Goal: Use online tool/utility: Utilize a website feature to perform a specific function

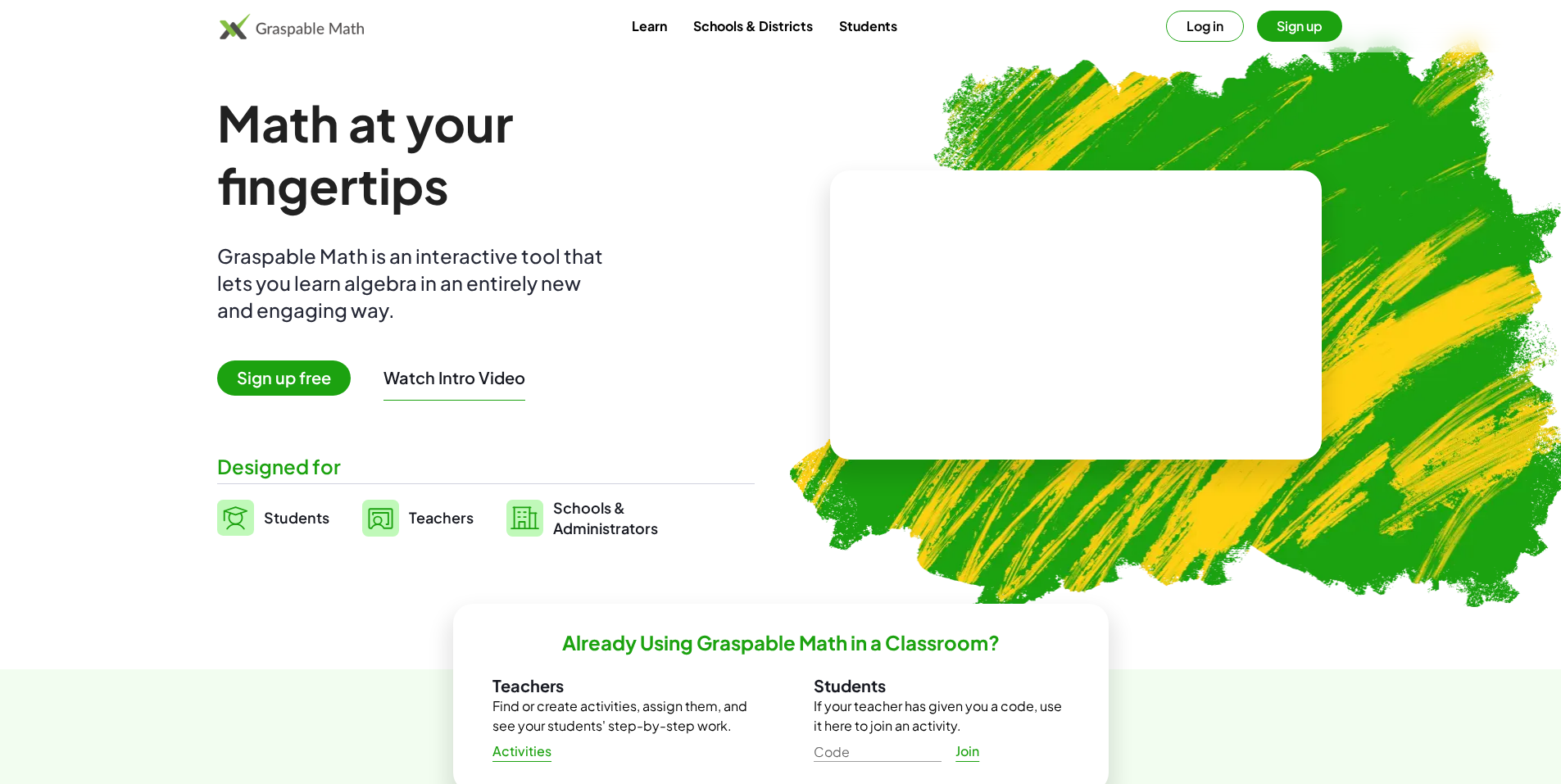
click at [1199, 18] on button "Log in" at bounding box center [1205, 26] width 78 height 31
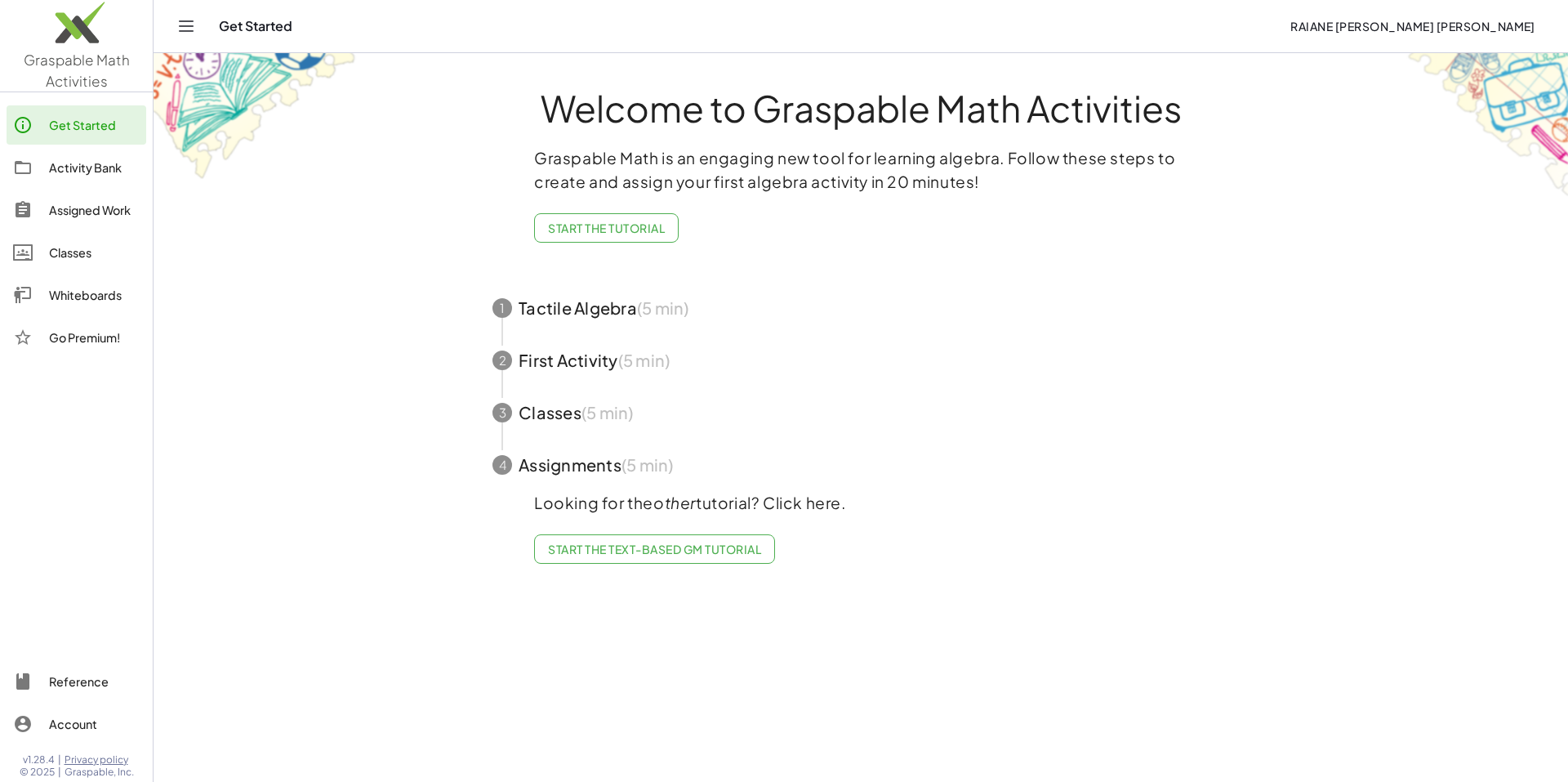
click at [68, 158] on div "Activity Bank" at bounding box center [93, 167] width 90 height 19
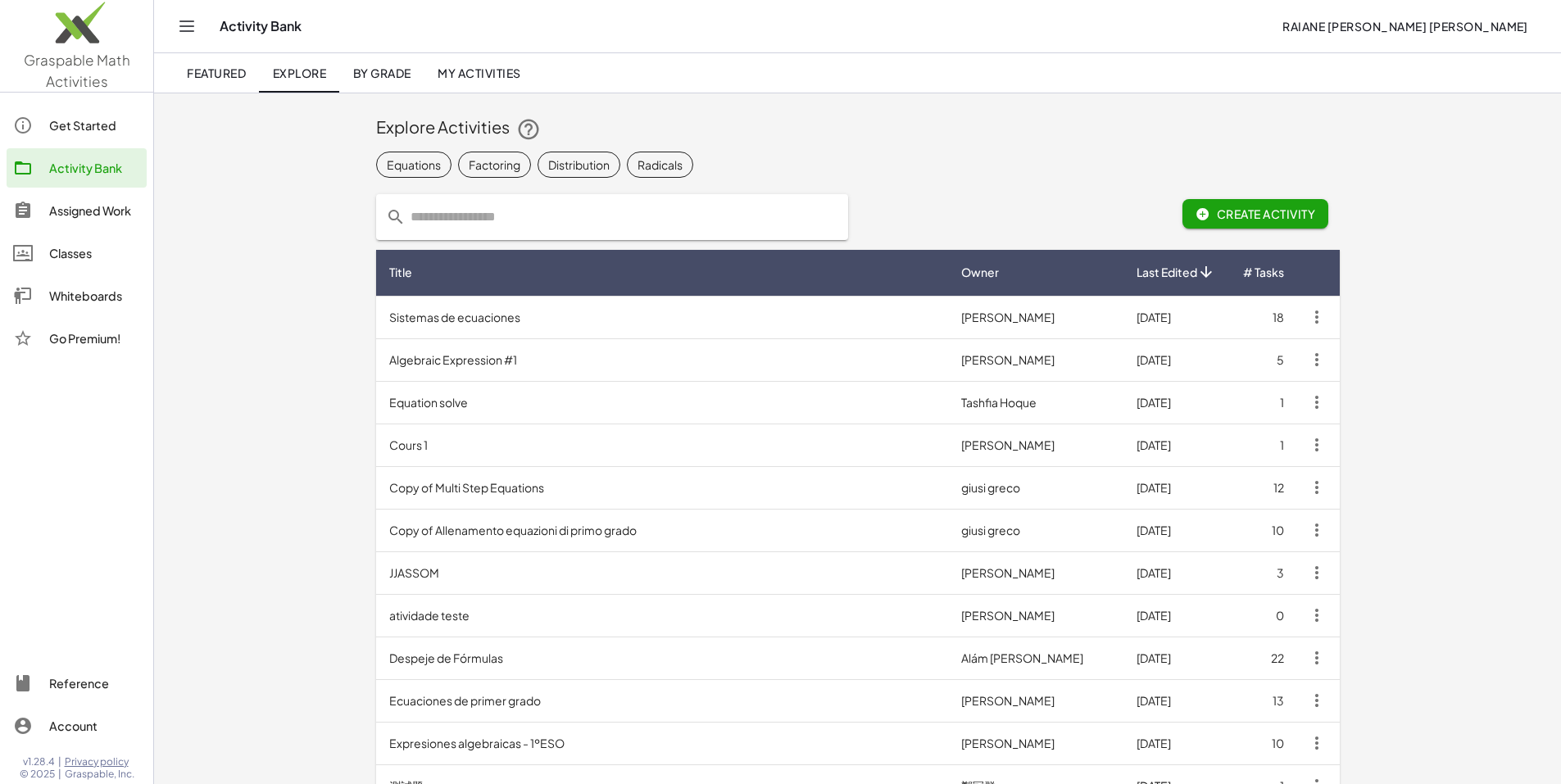
click at [1316, 208] on span "Create Activity" at bounding box center [1256, 213] width 121 height 15
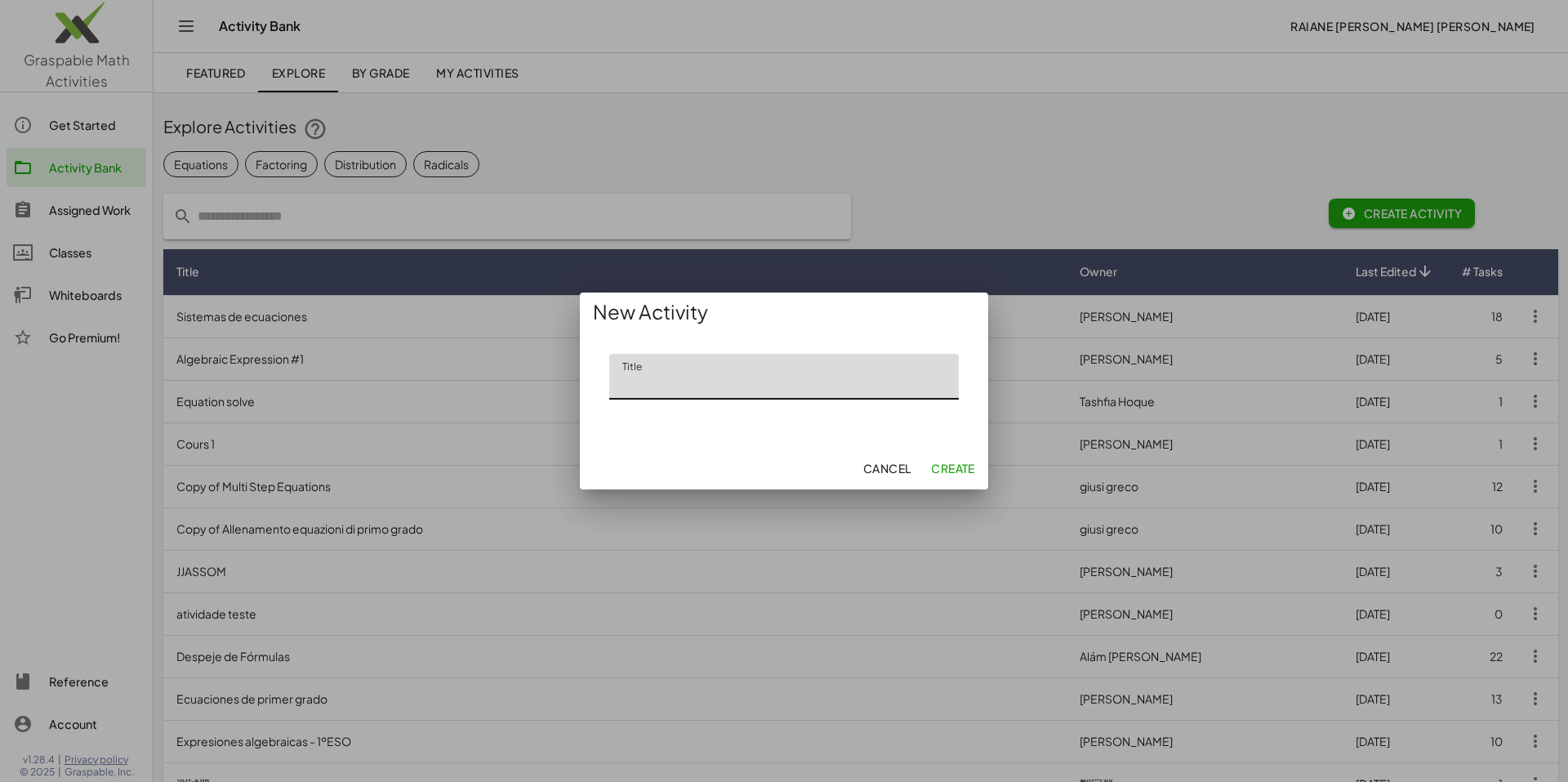
click at [888, 471] on span "Cancel" at bounding box center [886, 467] width 49 height 15
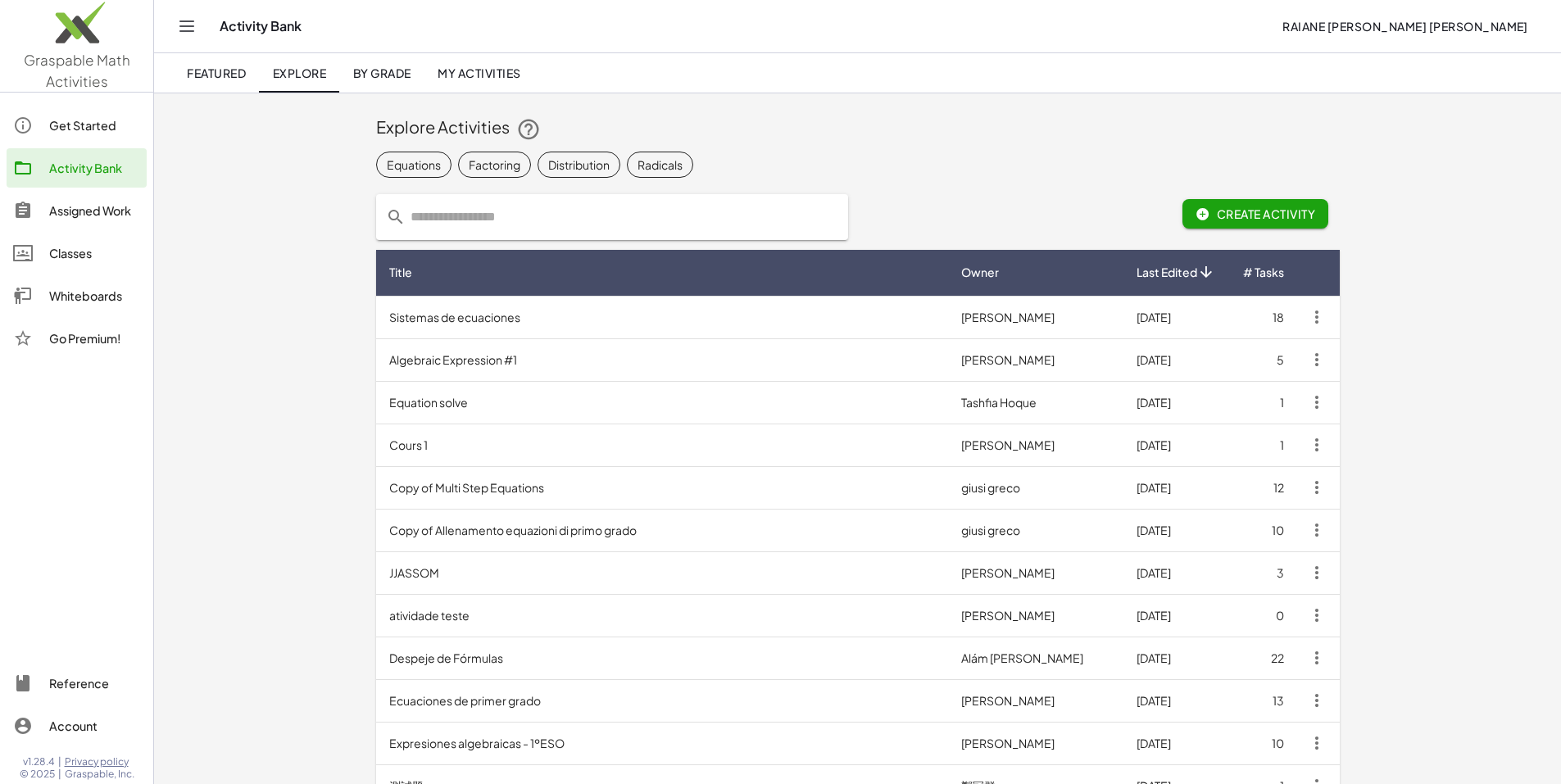
click at [91, 284] on link "Whiteboards" at bounding box center [77, 295] width 140 height 39
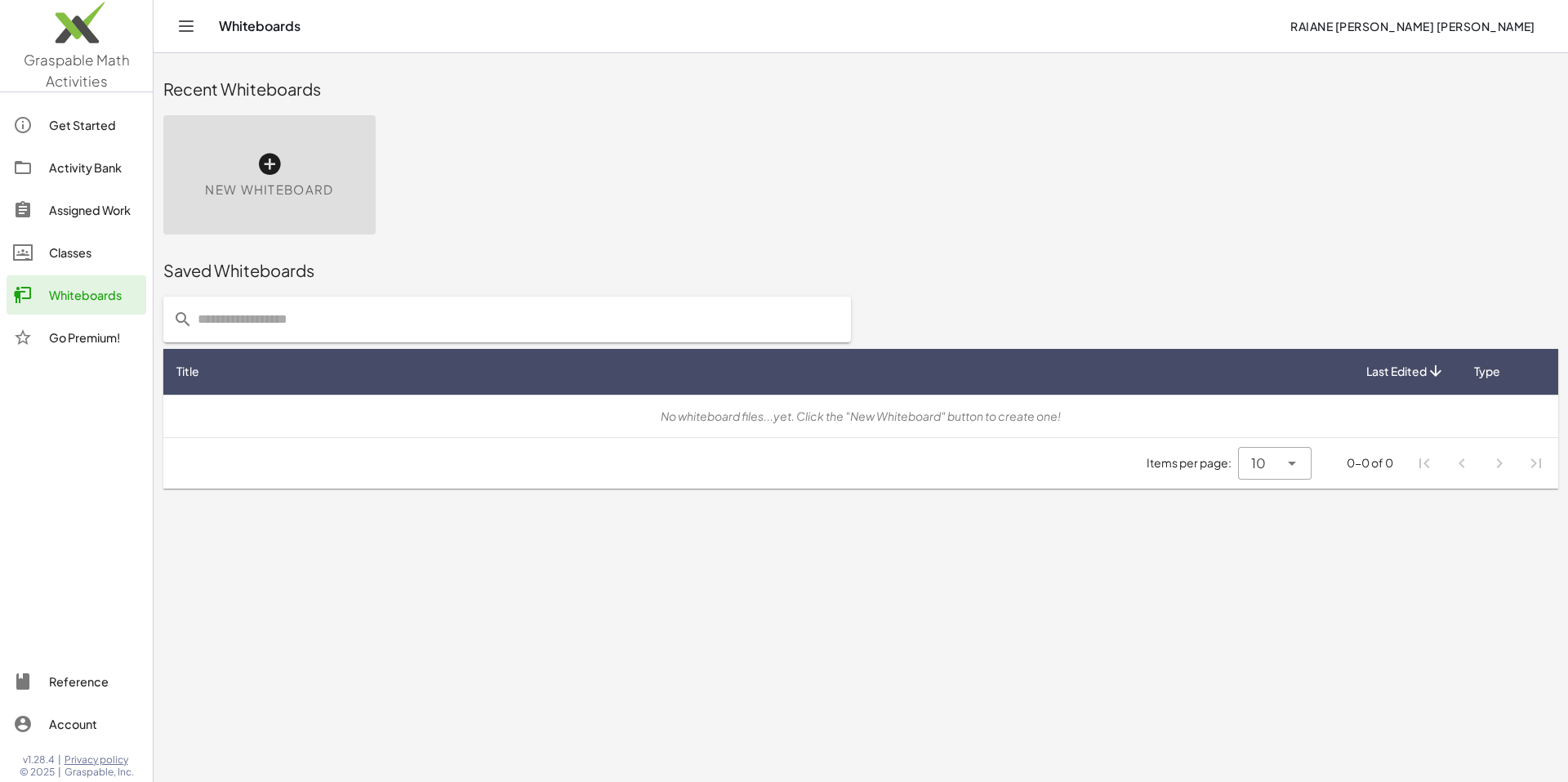
click at [319, 178] on div "New Whiteboard" at bounding box center [269, 175] width 213 height 119
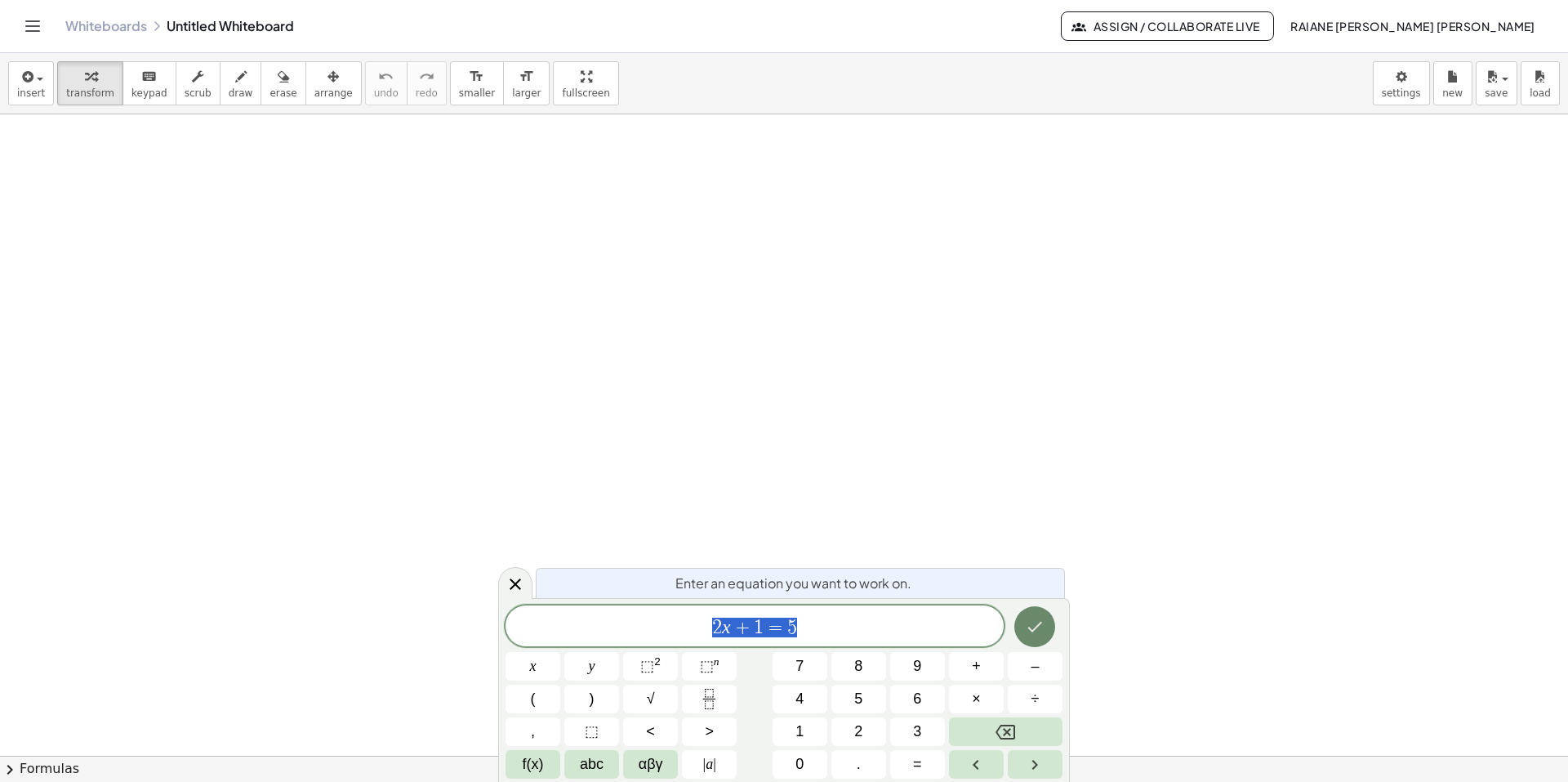
click at [1046, 633] on button "Done" at bounding box center [1035, 627] width 41 height 41
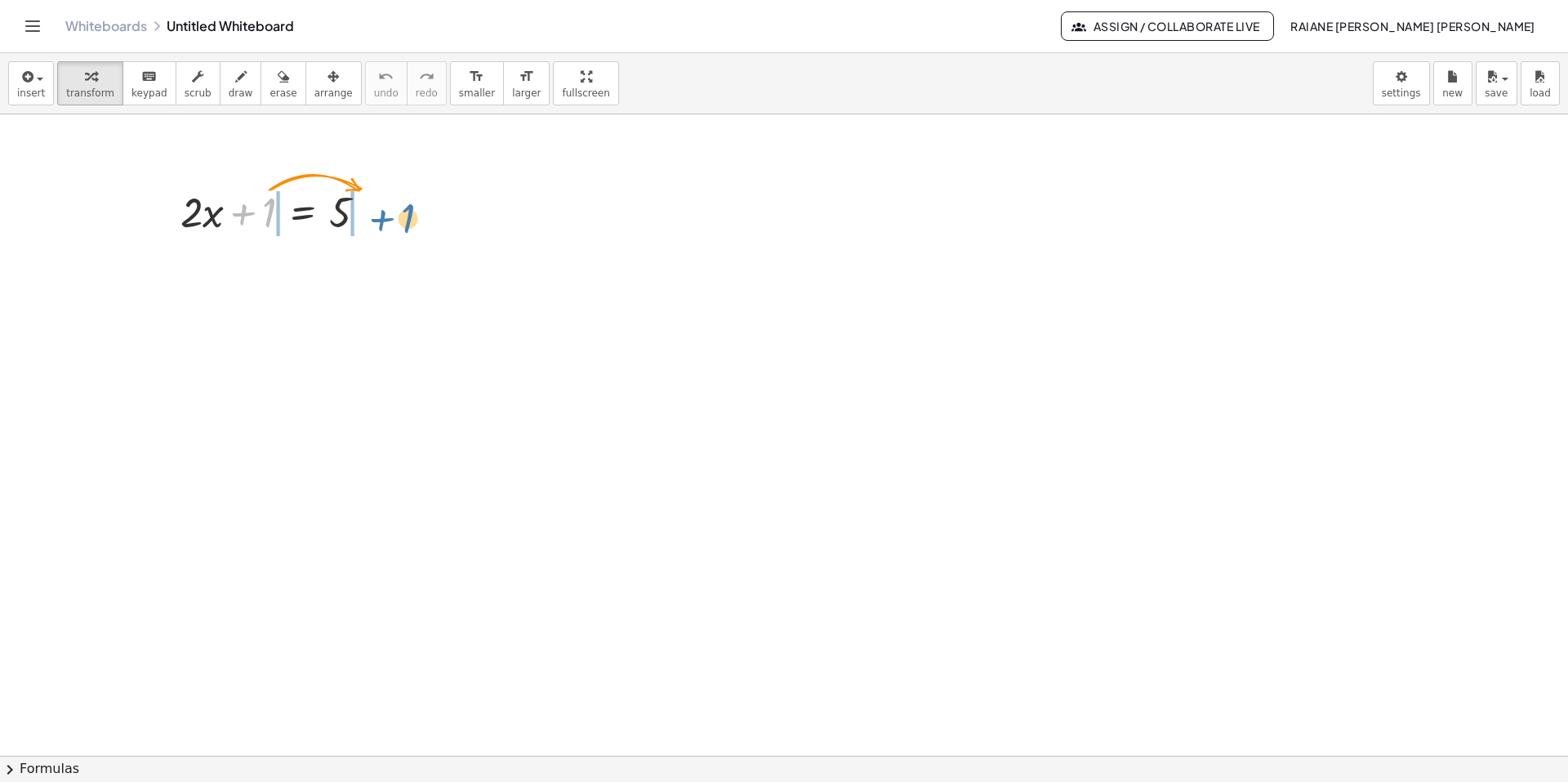
drag, startPoint x: 275, startPoint y: 187, endPoint x: 410, endPoint y: 220, distance: 139.0
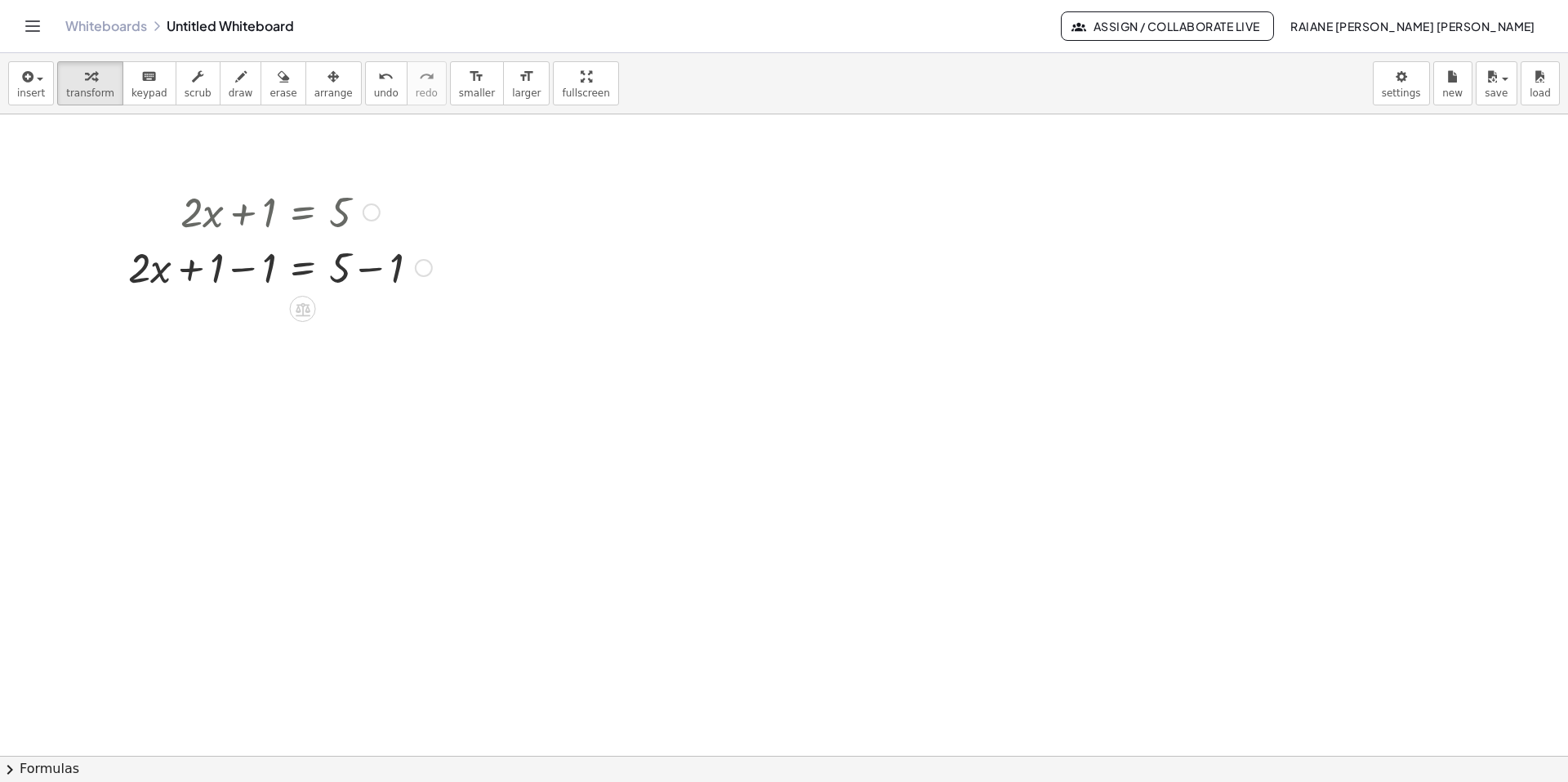
click at [244, 268] on div at bounding box center [281, 266] width 320 height 55
click at [375, 326] on div at bounding box center [281, 322] width 320 height 55
drag, startPoint x: 246, startPoint y: 389, endPoint x: 339, endPoint y: 420, distance: 98.0
click at [254, 466] on div at bounding box center [281, 446] width 320 height 82
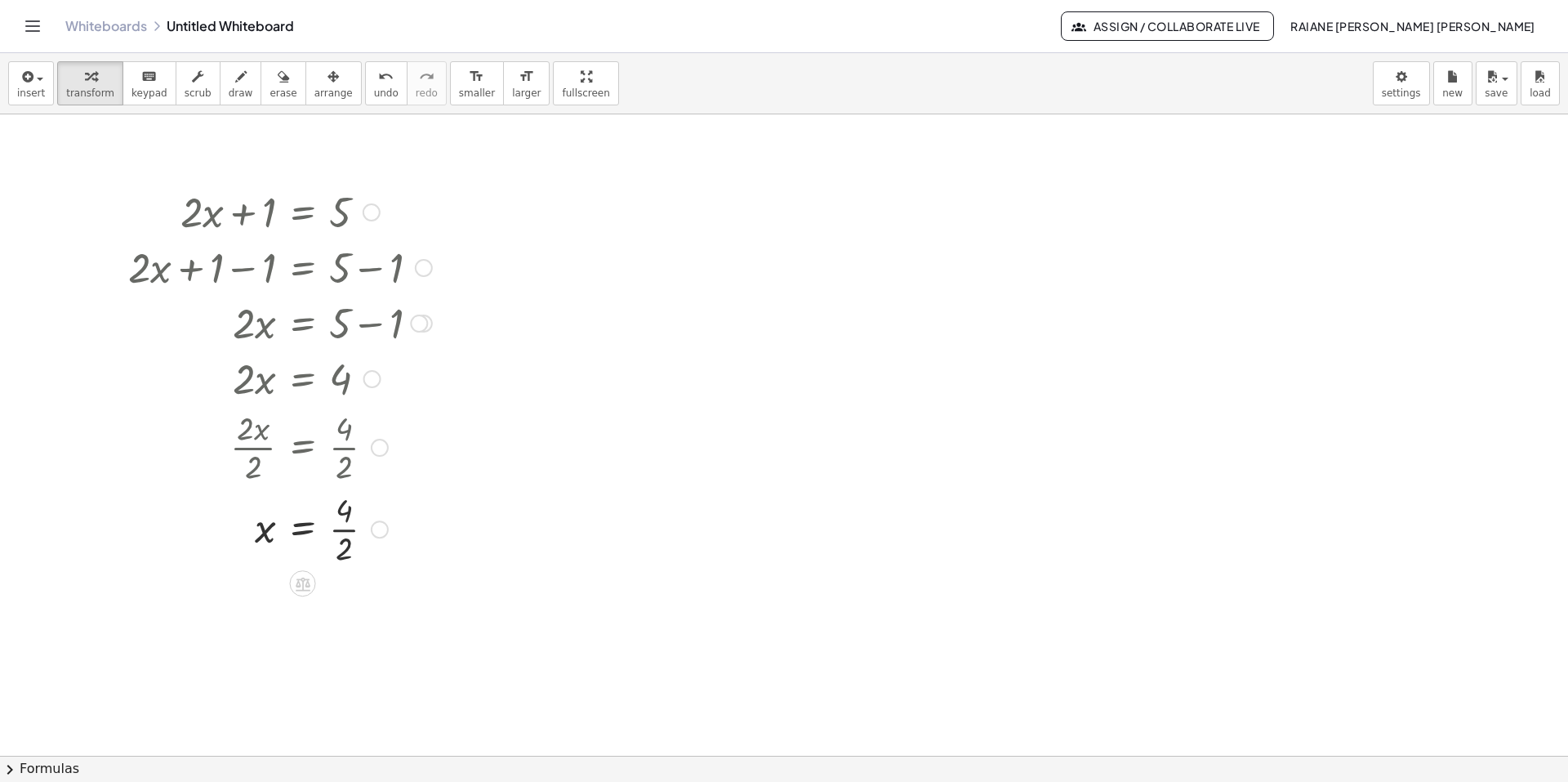
click at [348, 551] on div at bounding box center [281, 527] width 320 height 82
click at [373, 531] on div at bounding box center [367, 529] width 18 height 18
click at [373, 531] on div "Transform line Copy line as LaTeX Copy derivation as LaTeX Expand new lines: On" at bounding box center [367, 529] width 18 height 18
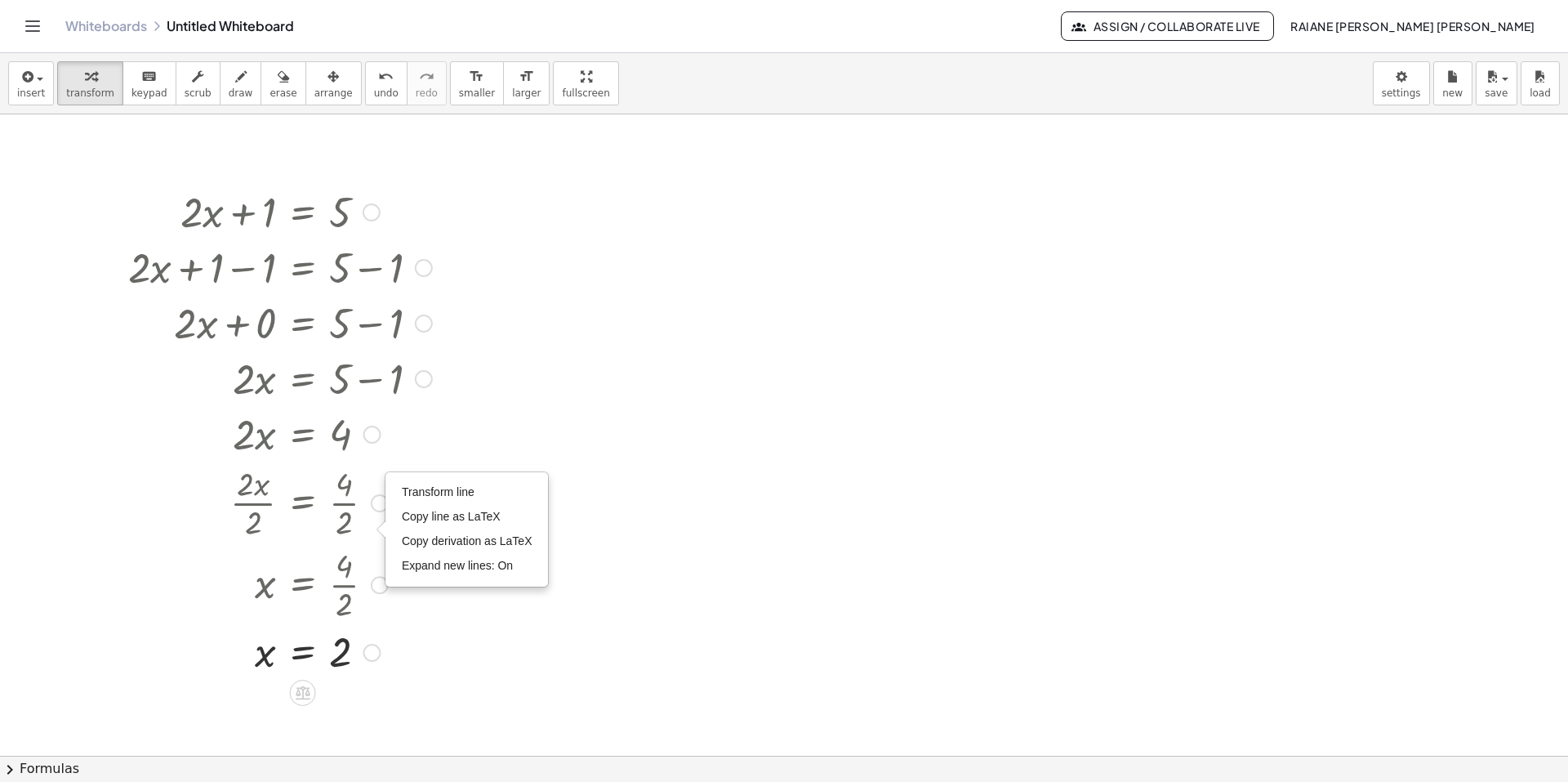
drag, startPoint x: 373, startPoint y: 531, endPoint x: 372, endPoint y: 700, distance: 169.0
click at [372, 700] on div "+ · 2 · x + 1 = 5 + · 2 · x + 1 − 1 = + 5 − 1 + · 2 · x + 0 = + 5 − 1 · 2 · x =…" at bounding box center [784, 756] width 1568 height 1283
drag, startPoint x: 367, startPoint y: 650, endPoint x: 344, endPoint y: 759, distance: 111.4
click at [344, 759] on div "insert select one: Math Expression Function Text Youtube Video Graphing Geometr…" at bounding box center [784, 418] width 1568 height 729
click at [543, 523] on div at bounding box center [784, 756] width 1568 height 1283
